Goal: Find specific page/section: Find specific page/section

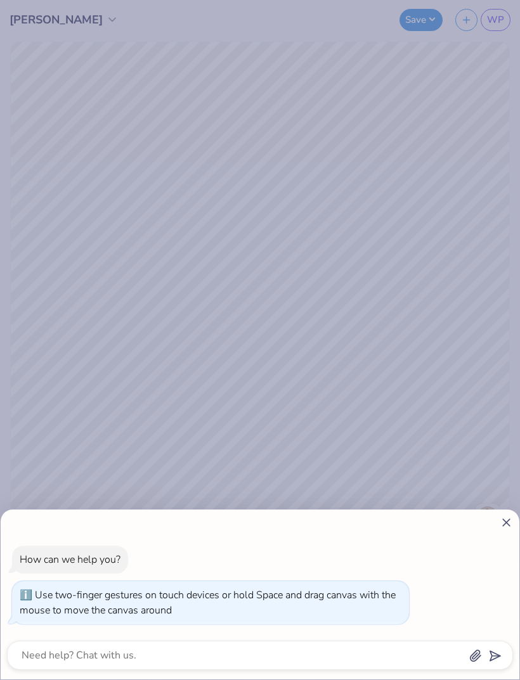
type input "1"
click at [359, 361] on div "How can we help you? Use two-finger gestures on touch devices or hold Space and…" at bounding box center [260, 340] width 520 height 680
type textarea "x"
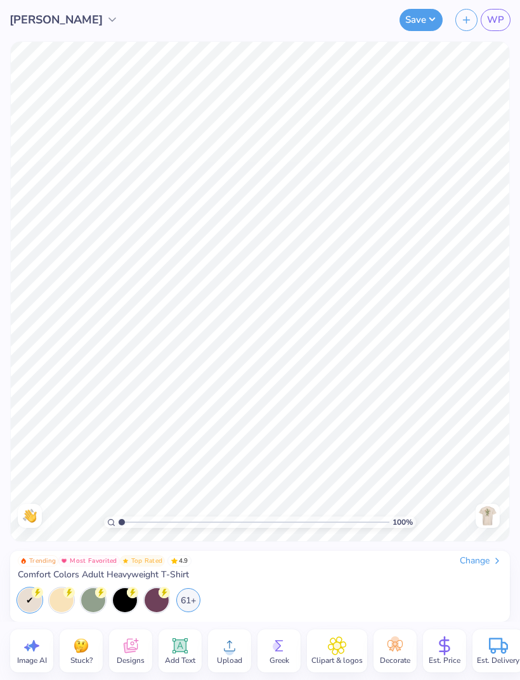
click at [491, 519] on img at bounding box center [487, 516] width 20 height 20
click at [127, 648] on icon at bounding box center [130, 648] width 12 height 10
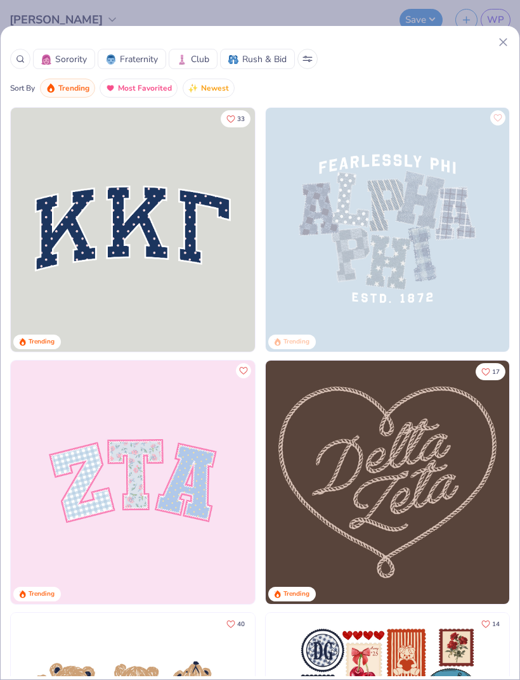
click at [148, 61] on span "Fraternity" at bounding box center [139, 59] width 38 height 13
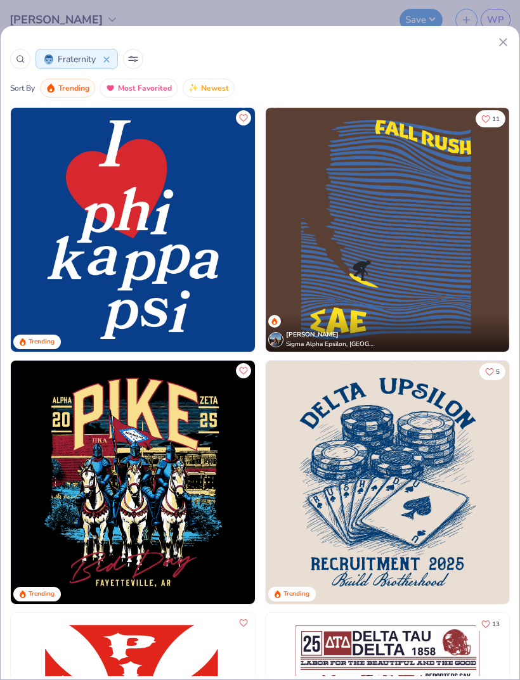
click at [135, 56] on icon at bounding box center [133, 59] width 10 height 6
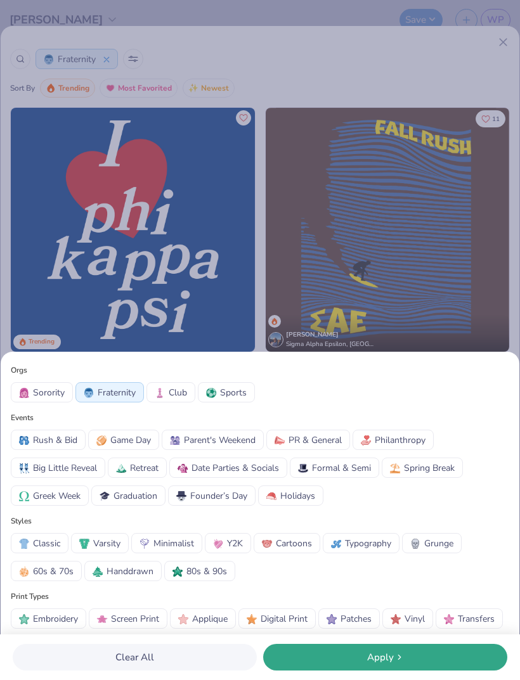
click at [383, 248] on div "Orgs Sorority Fraternity Club Sports Events Rush & Bid Game Day Parent's Weeken…" at bounding box center [260, 340] width 520 height 680
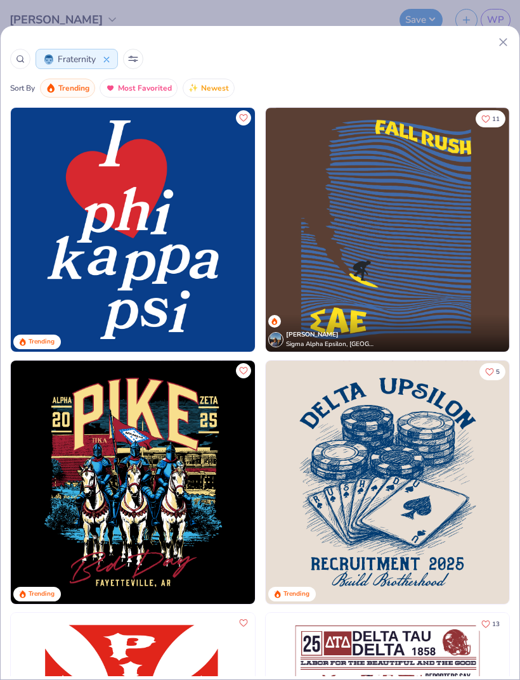
click at [22, 64] on div at bounding box center [20, 59] width 20 height 20
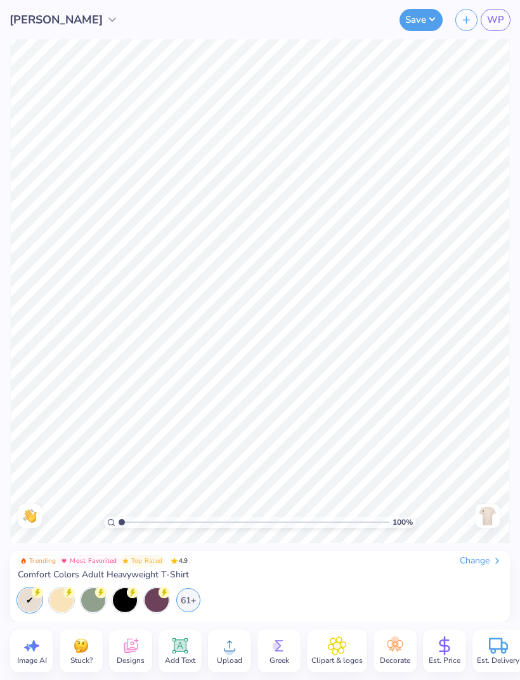
click at [121, 651] on icon at bounding box center [130, 645] width 19 height 19
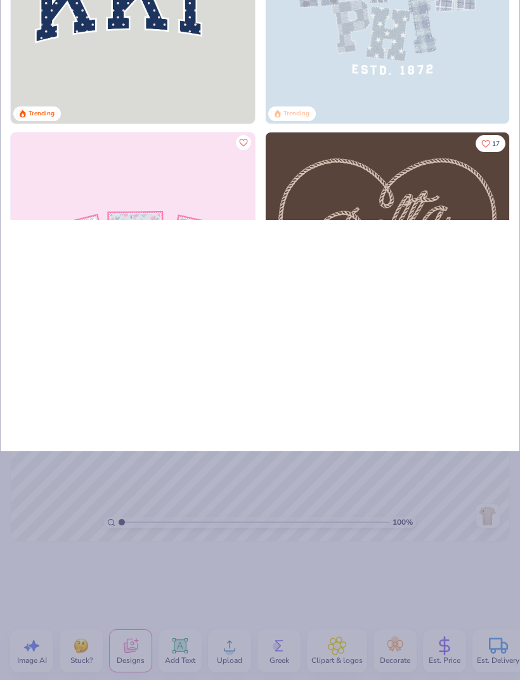
click at [25, 105] on img at bounding box center [133, 2] width 244 height 244
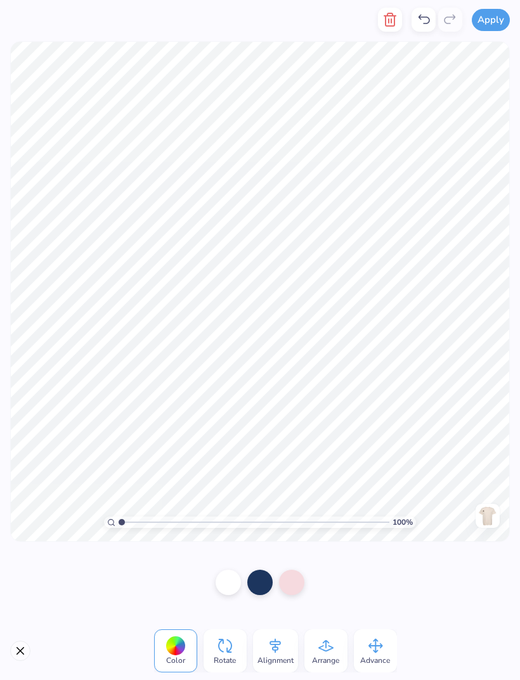
click at [391, 22] on line "button" at bounding box center [391, 21] width 0 height 4
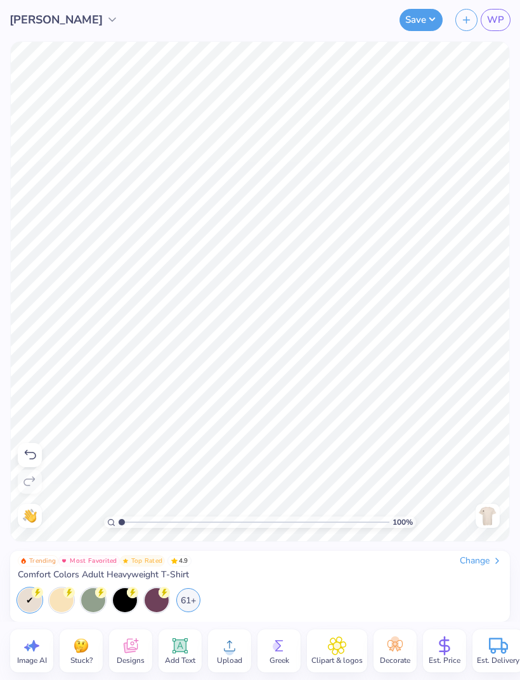
click at [119, 652] on div "Designs" at bounding box center [130, 650] width 43 height 43
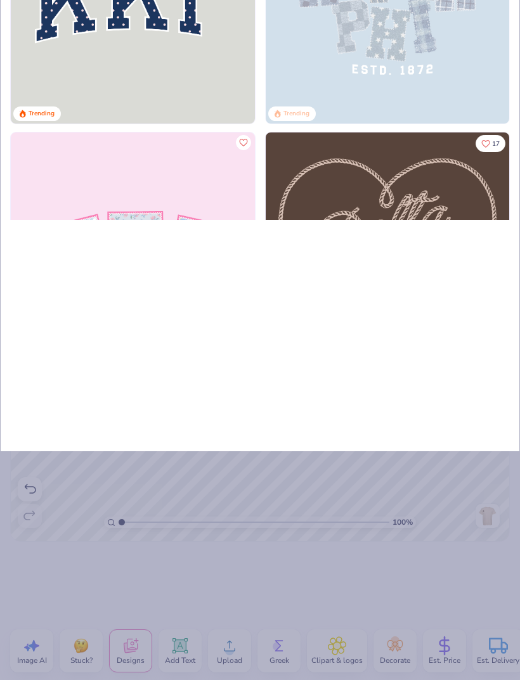
click at [431, 363] on div "Sorority Fraternity Club Rush & Bid Sort By Trending Most Favorited Newest 33 T…" at bounding box center [260, 124] width 520 height 655
click at [436, 541] on div "Sorority Fraternity Club Rush & Bid Sort By Trending Most Favorited Newest 33 T…" at bounding box center [260, 340] width 520 height 680
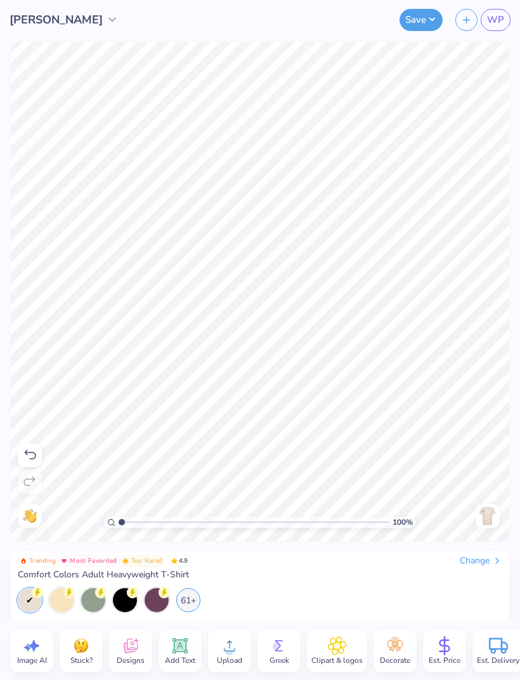
click at [127, 644] on icon at bounding box center [130, 648] width 12 height 10
